Goal: Transaction & Acquisition: Book appointment/travel/reservation

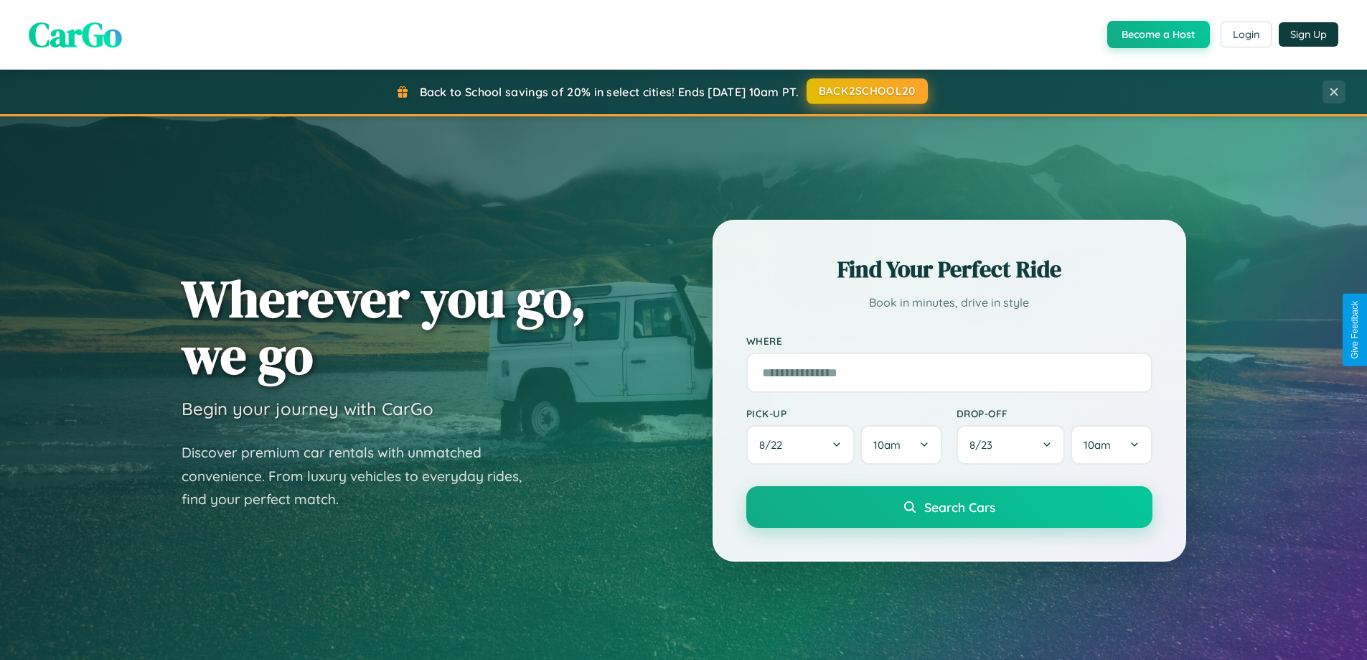
click at [866, 92] on button "BACK2SCHOOL20" at bounding box center [867, 91] width 121 height 26
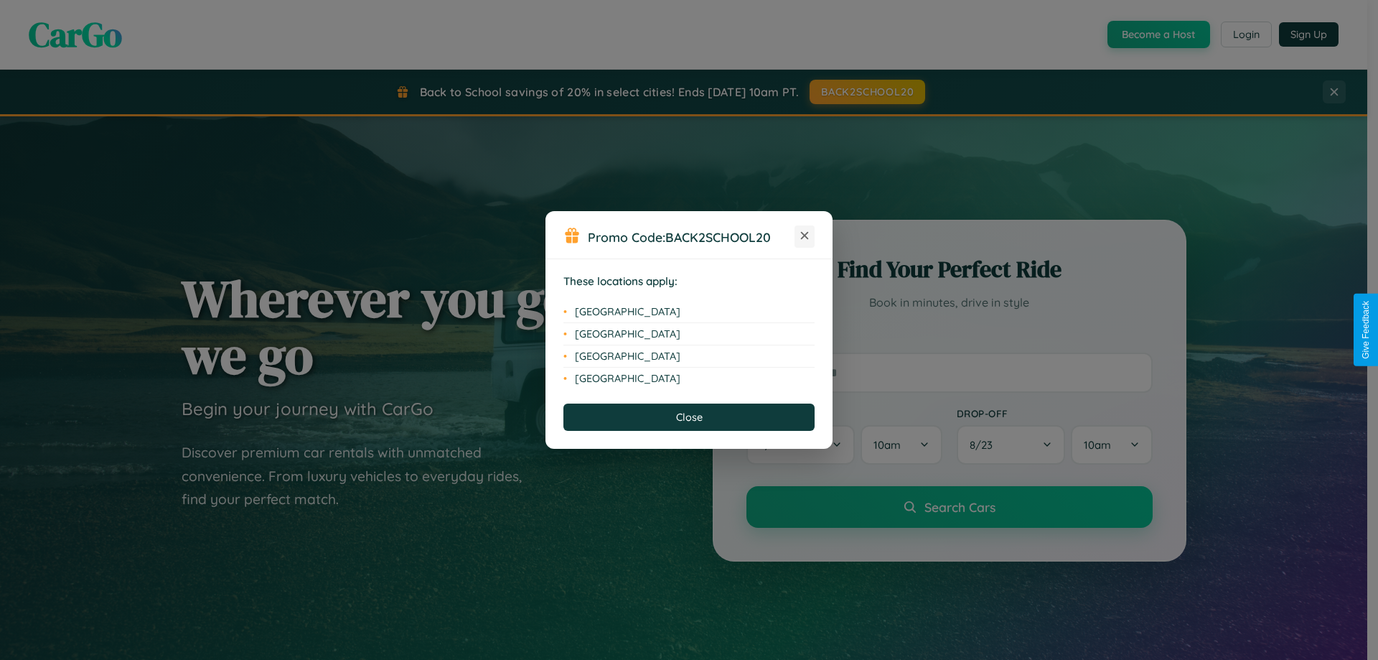
click at [805, 236] on icon at bounding box center [805, 236] width 8 height 8
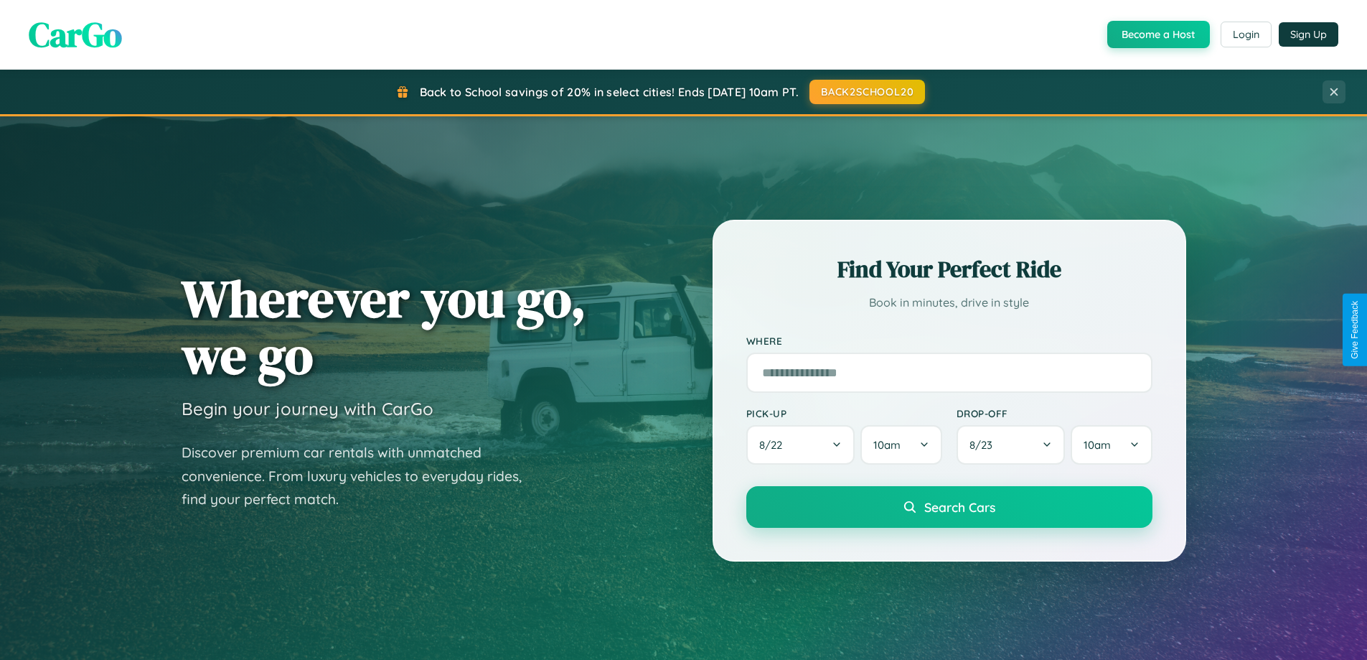
scroll to position [2762, 0]
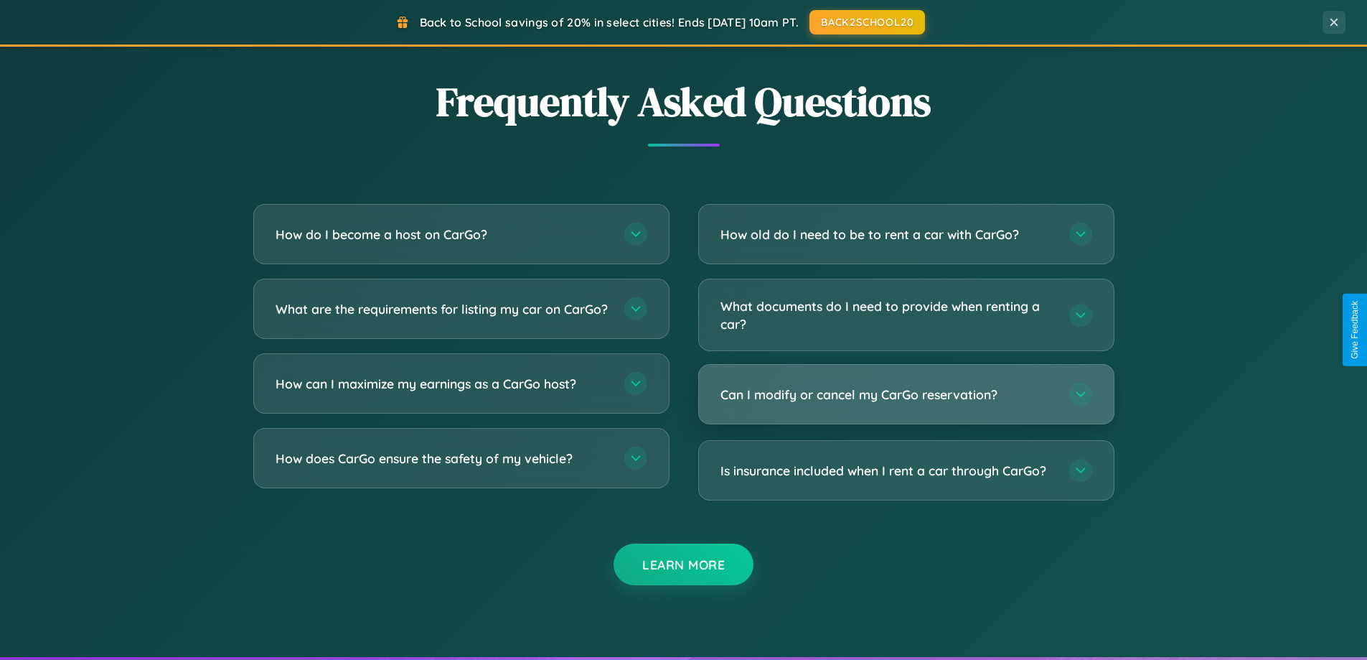
click at [906, 396] on h3 "Can I modify or cancel my CarGo reservation?" at bounding box center [888, 394] width 335 height 18
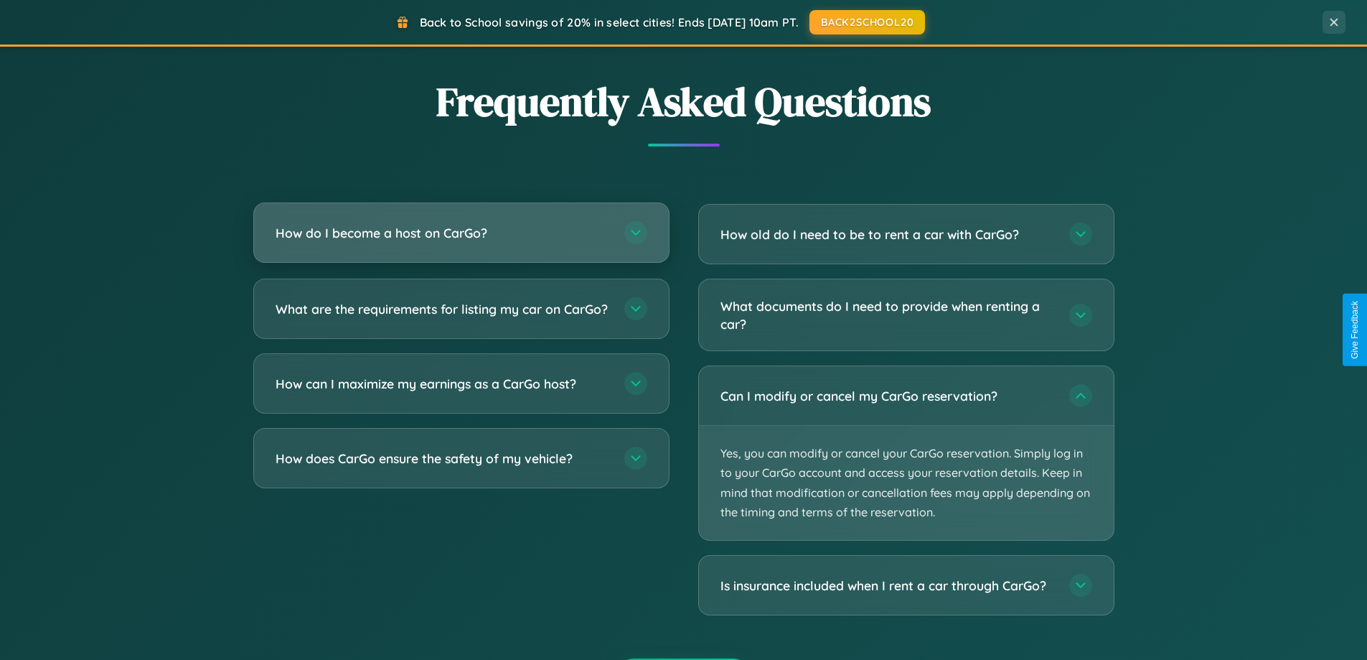
click at [461, 234] on h3 "How do I become a host on CarGo?" at bounding box center [443, 233] width 335 height 18
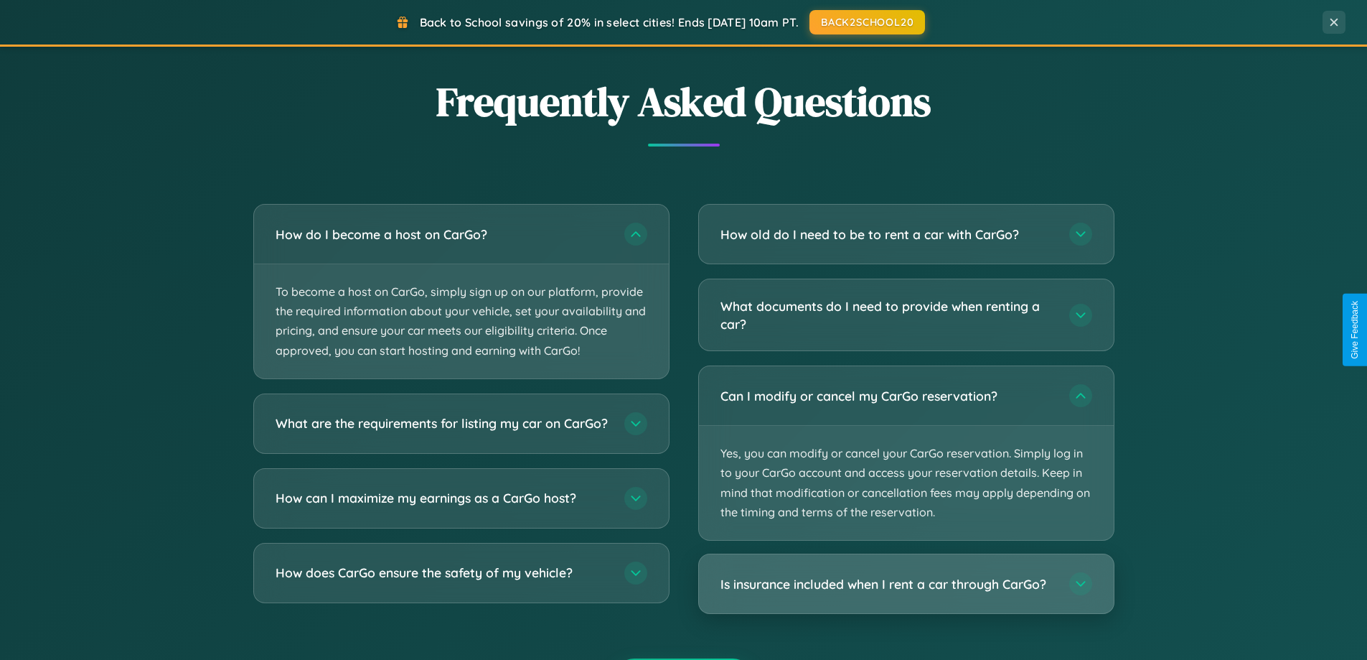
click at [906, 584] on h3 "Is insurance included when I rent a car through CarGo?" at bounding box center [888, 584] width 335 height 18
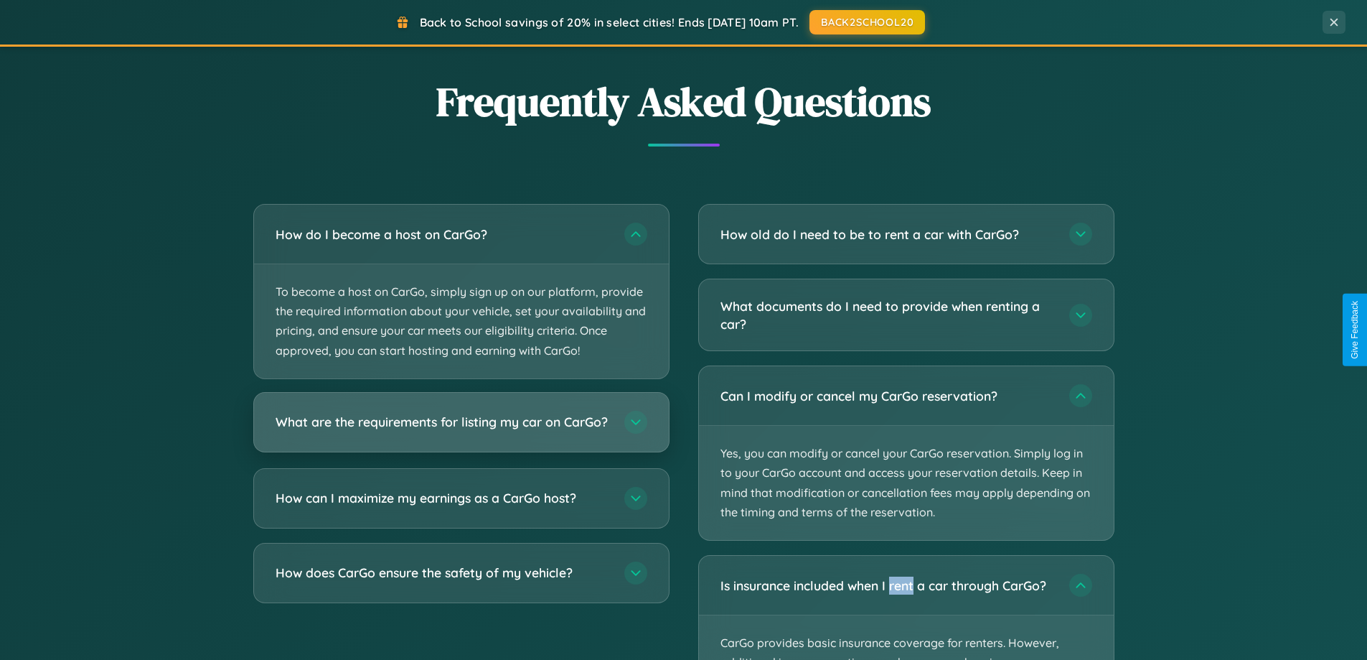
click at [461, 429] on h3 "What are the requirements for listing my car on CarGo?" at bounding box center [443, 422] width 335 height 18
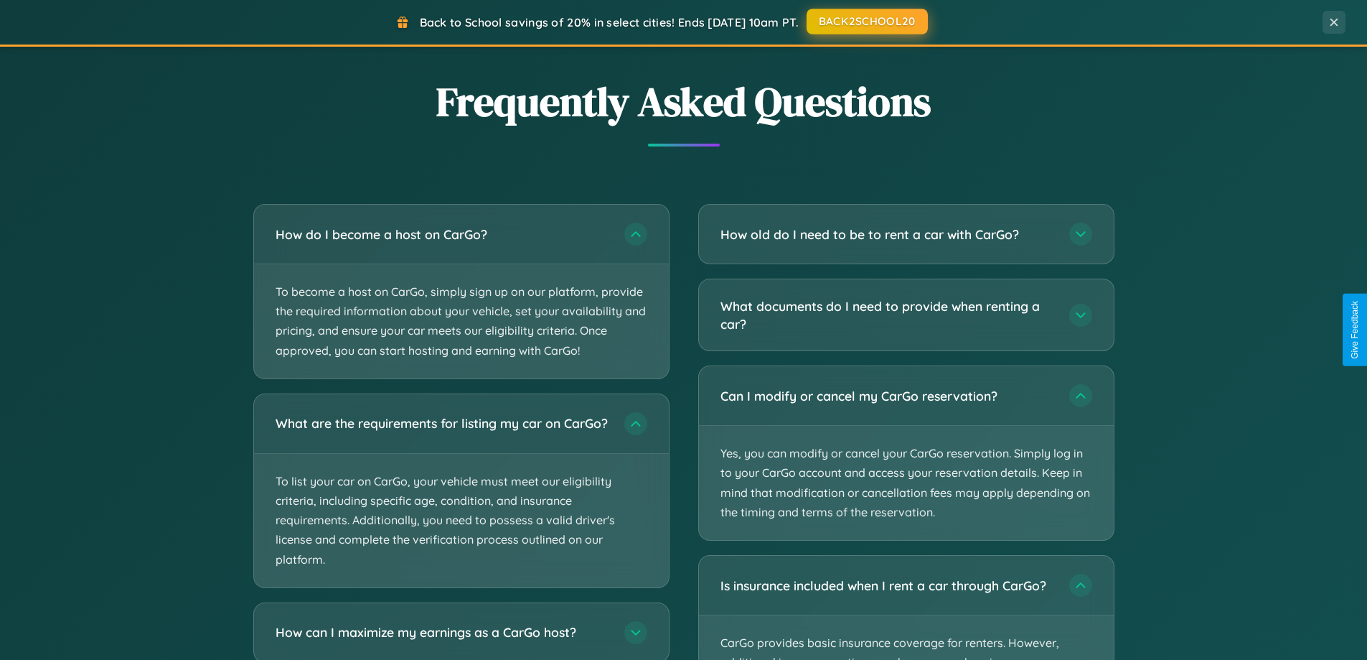
click at [866, 22] on button "BACK2SCHOOL20" at bounding box center [867, 22] width 121 height 26
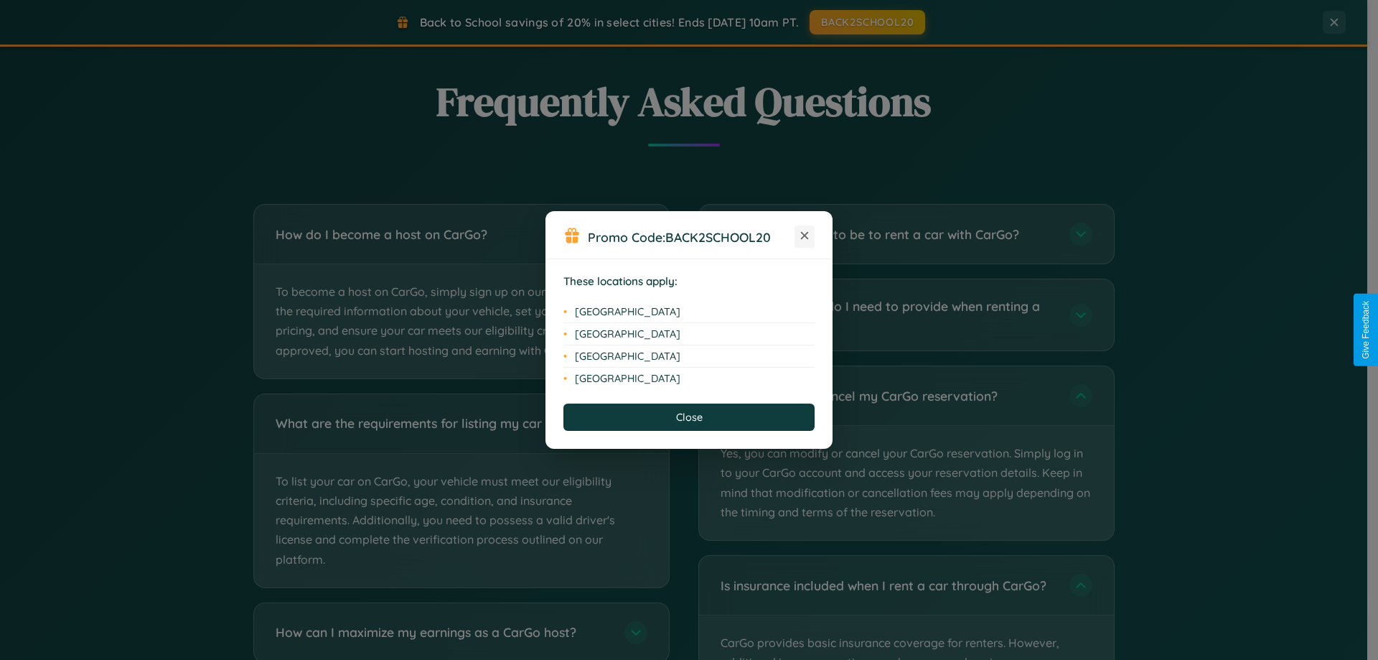
click at [805, 236] on icon at bounding box center [805, 236] width 8 height 8
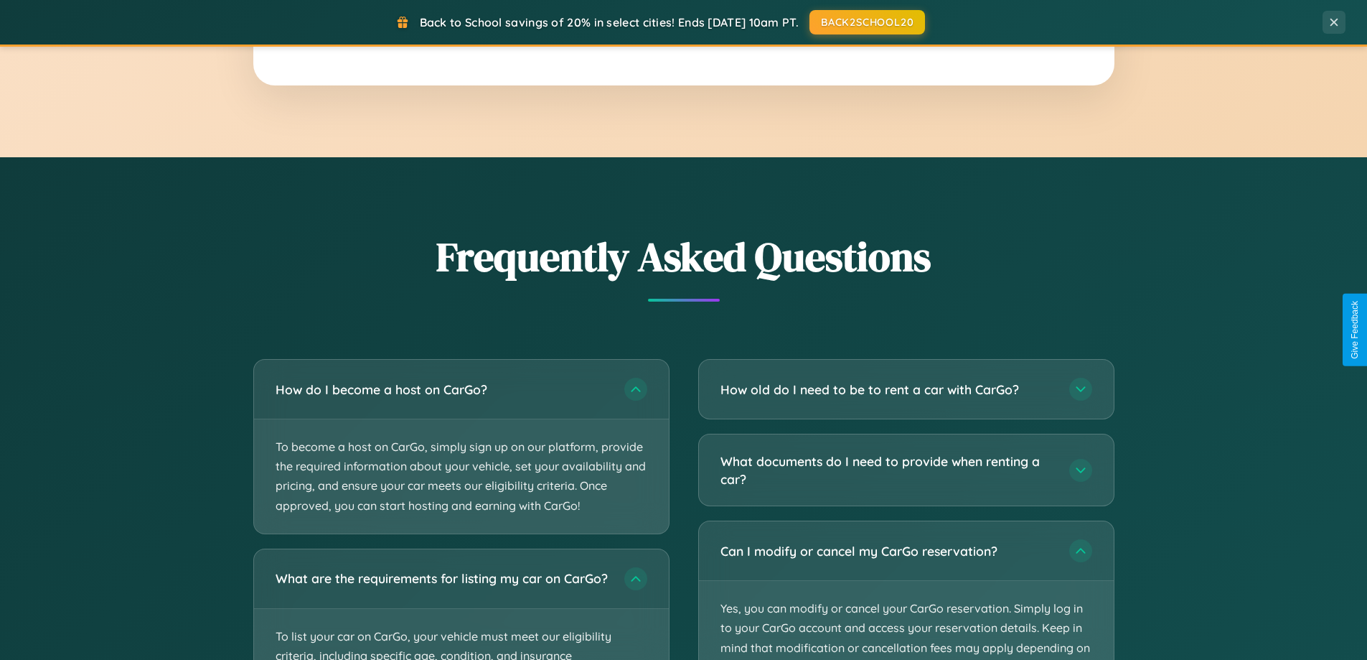
scroll to position [0, 0]
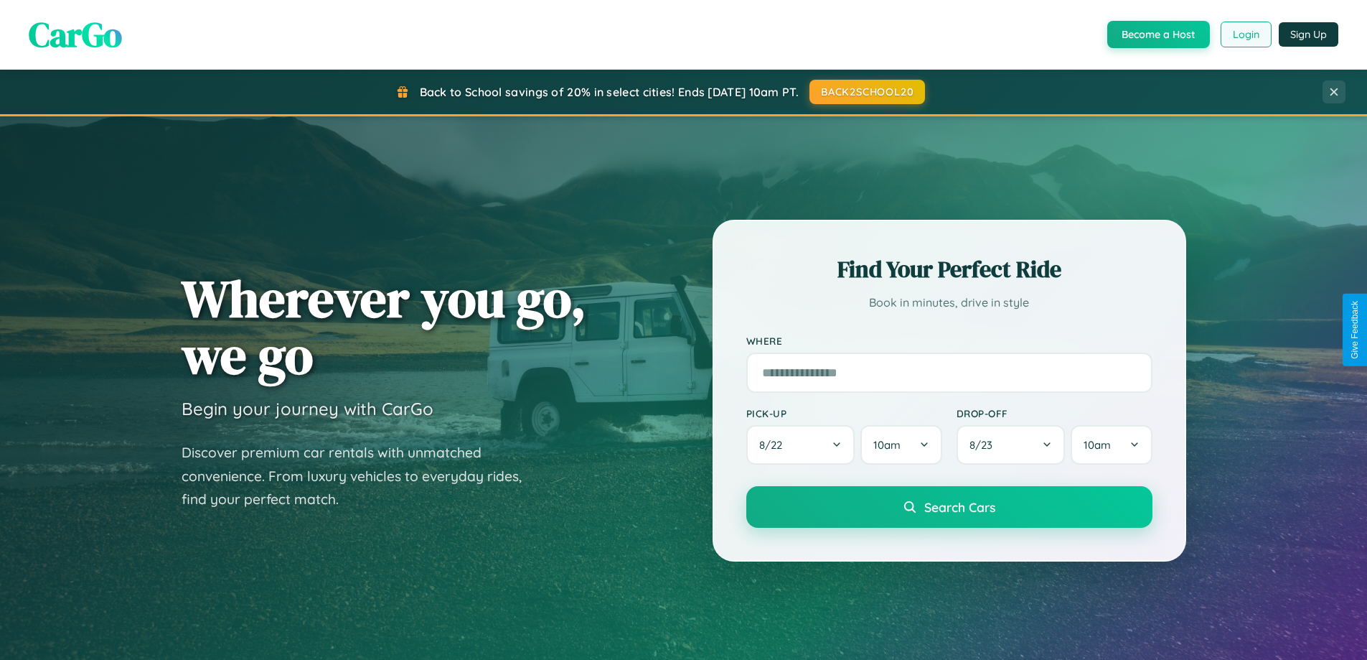
click at [1245, 34] on button "Login" at bounding box center [1246, 35] width 51 height 26
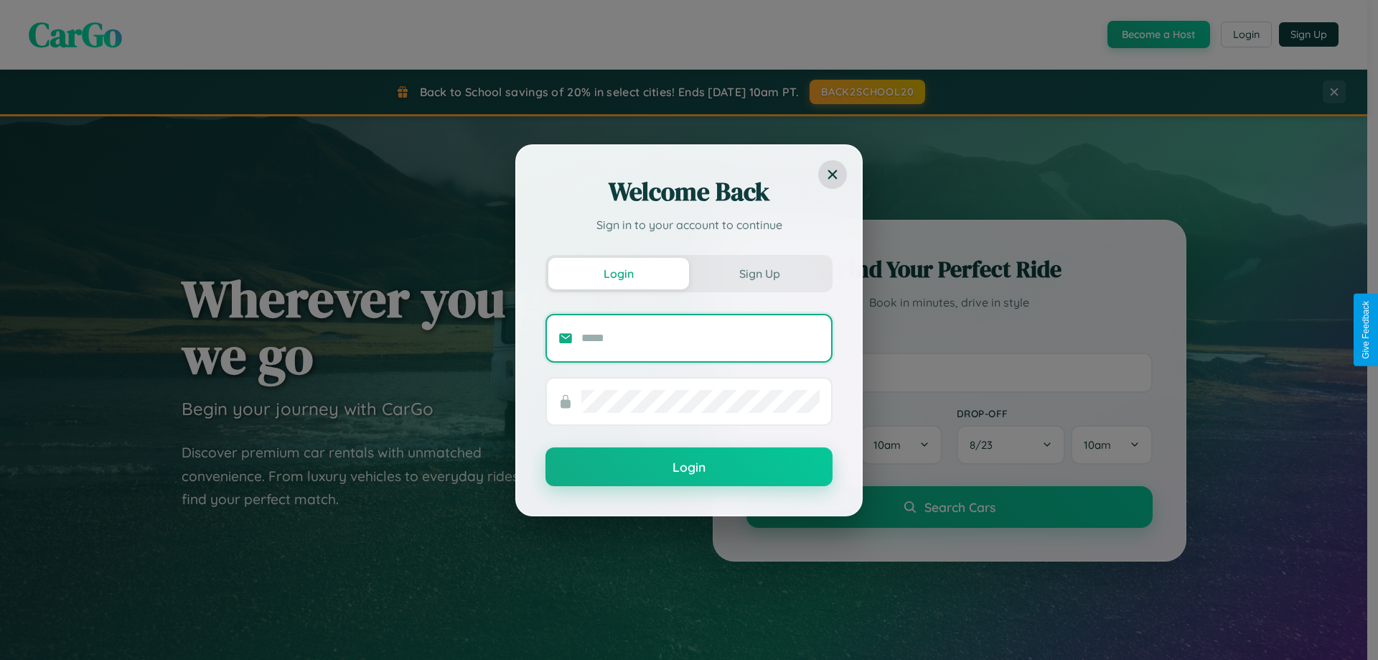
click at [701, 337] on input "text" at bounding box center [700, 338] width 238 height 23
type input "**********"
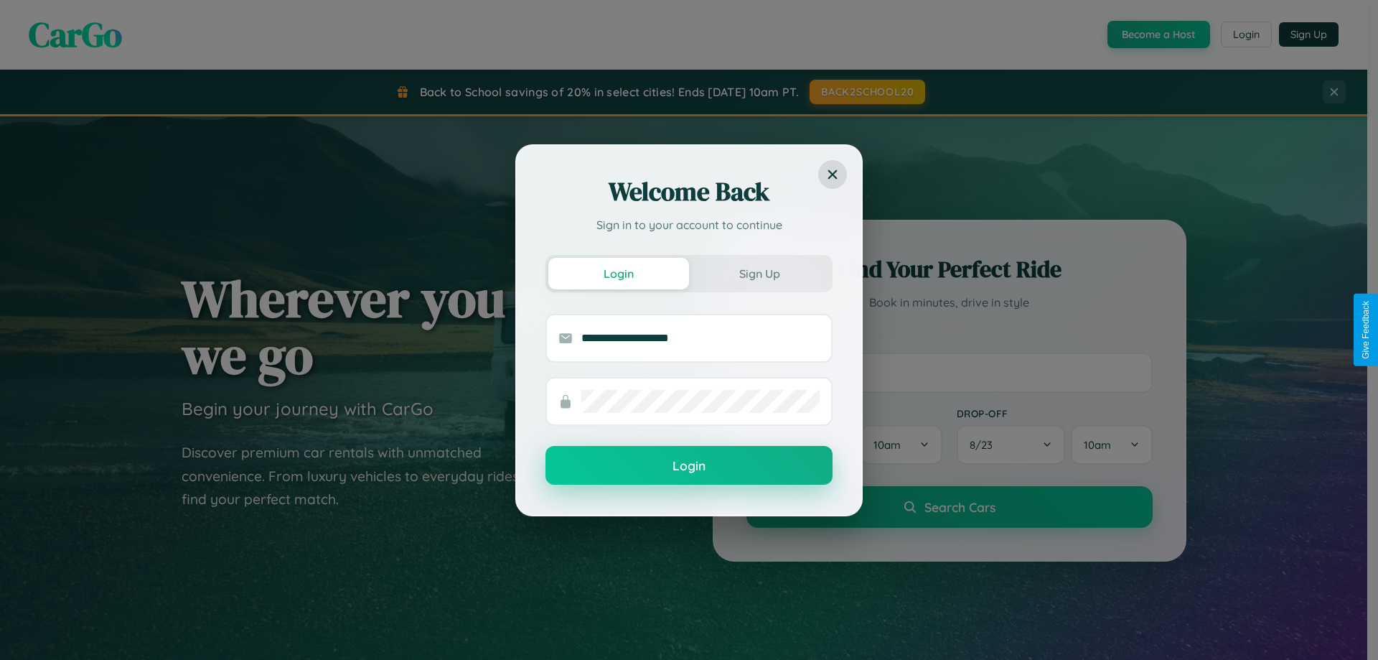
click at [689, 466] on button "Login" at bounding box center [689, 465] width 287 height 39
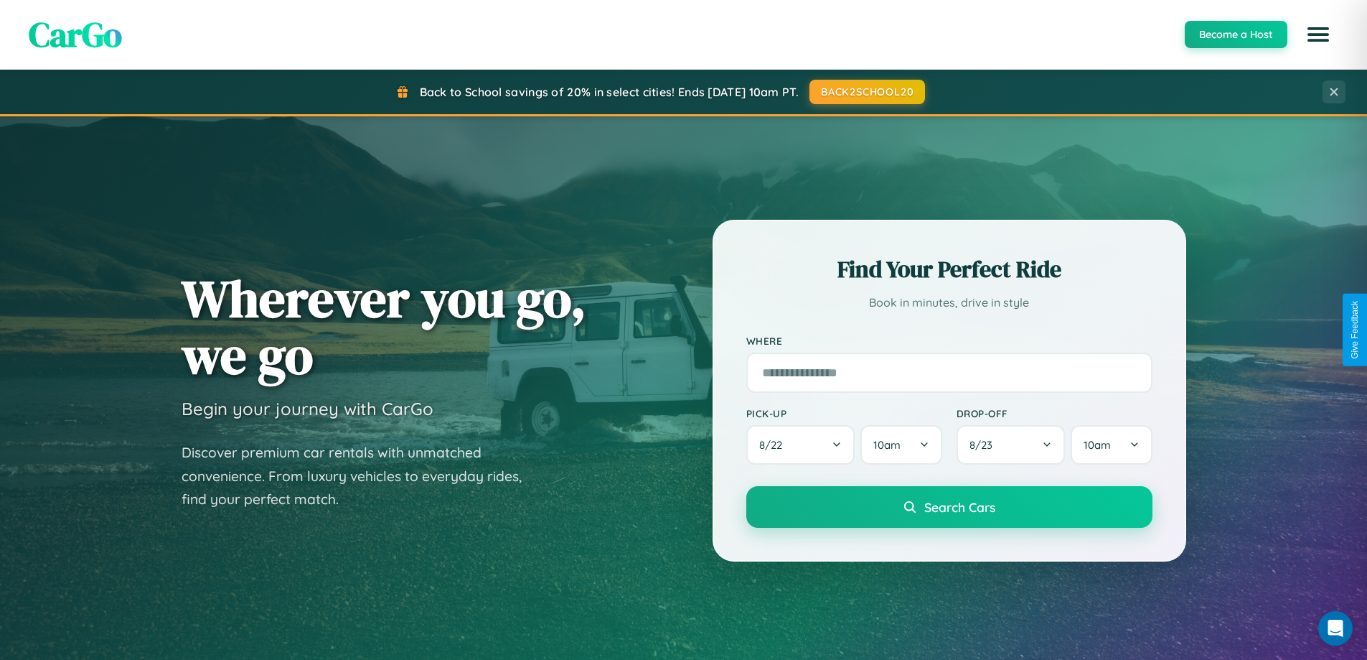
scroll to position [2306, 0]
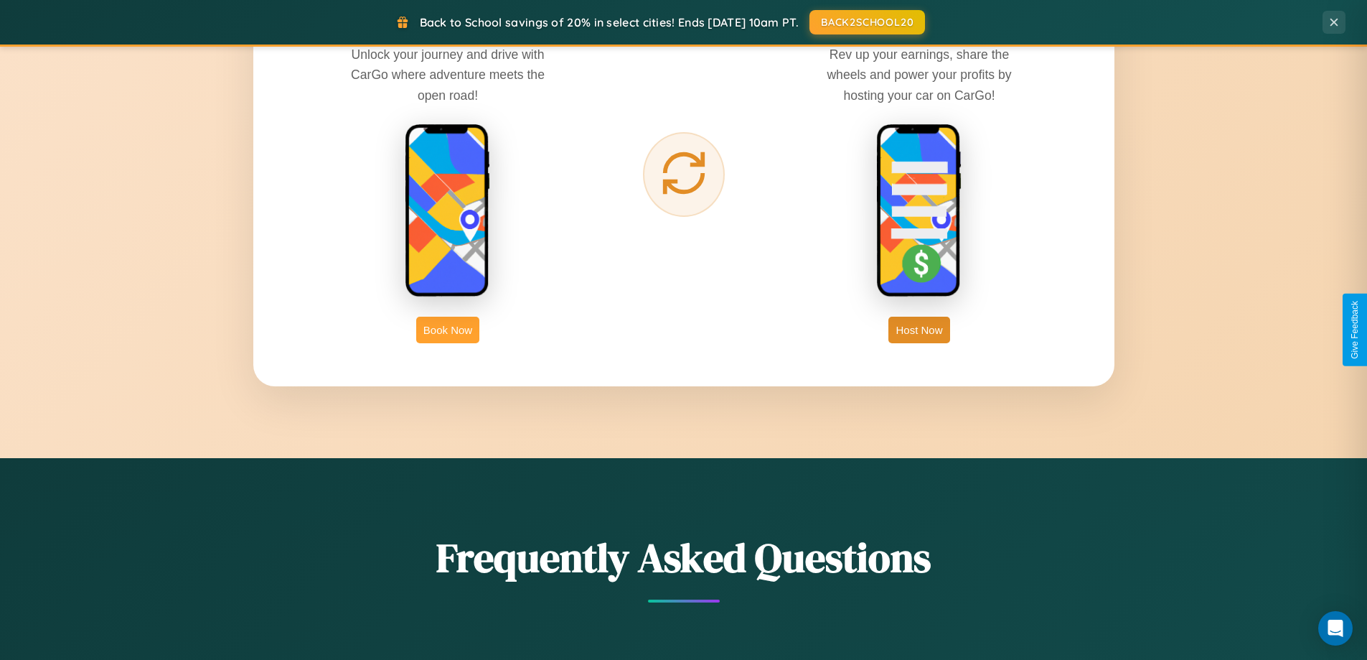
click at [448, 329] on button "Book Now" at bounding box center [447, 330] width 63 height 27
